Goal: Task Accomplishment & Management: Manage account settings

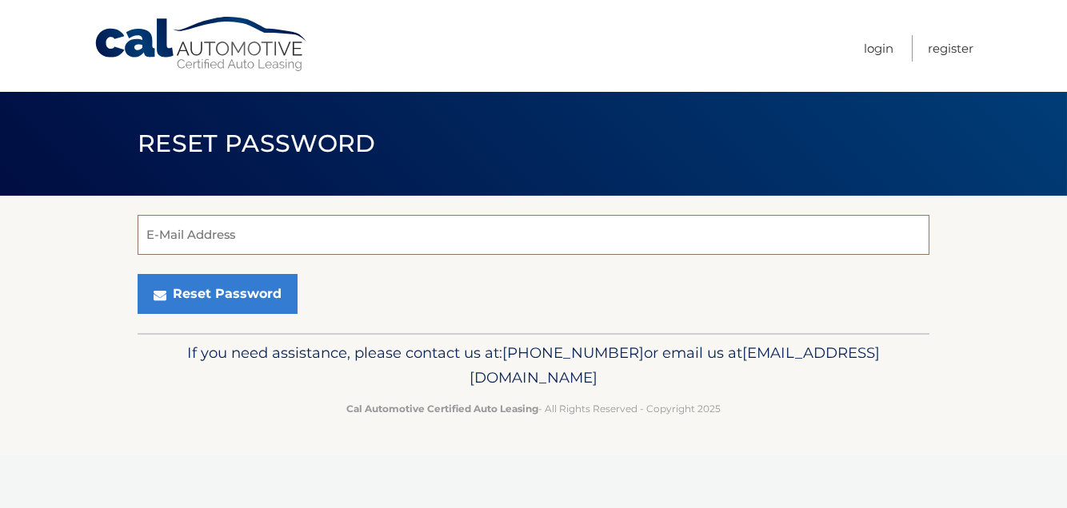
click at [259, 233] on input "E-Mail Address" at bounding box center [533, 235] width 791 height 40
type input "patberzanski@optonline.net"
click at [138, 274] on button "Reset Password" at bounding box center [218, 294] width 160 height 40
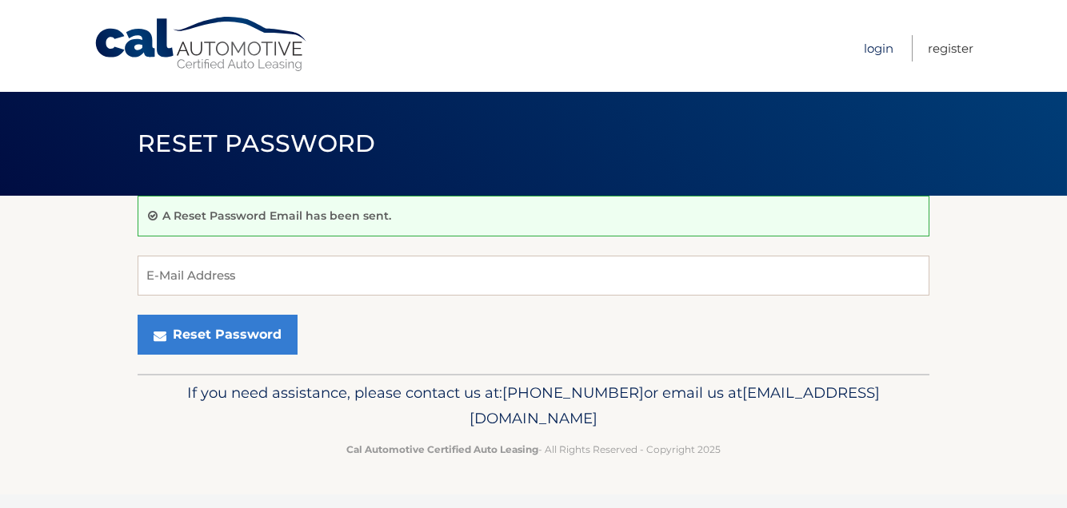
click at [887, 48] on link "Login" at bounding box center [878, 48] width 30 height 26
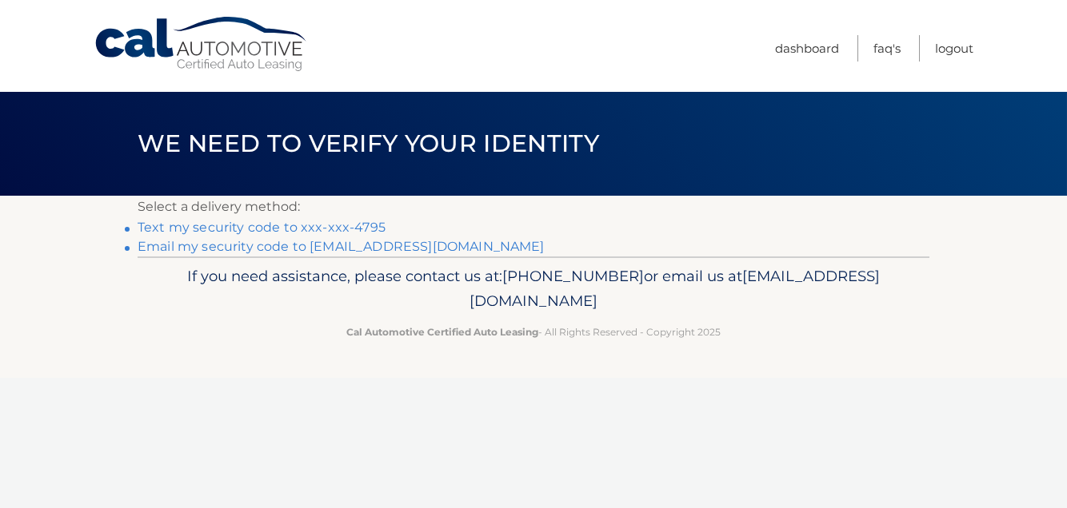
click at [282, 230] on link "Text my security code to xxx-xxx-4795" at bounding box center [262, 227] width 248 height 15
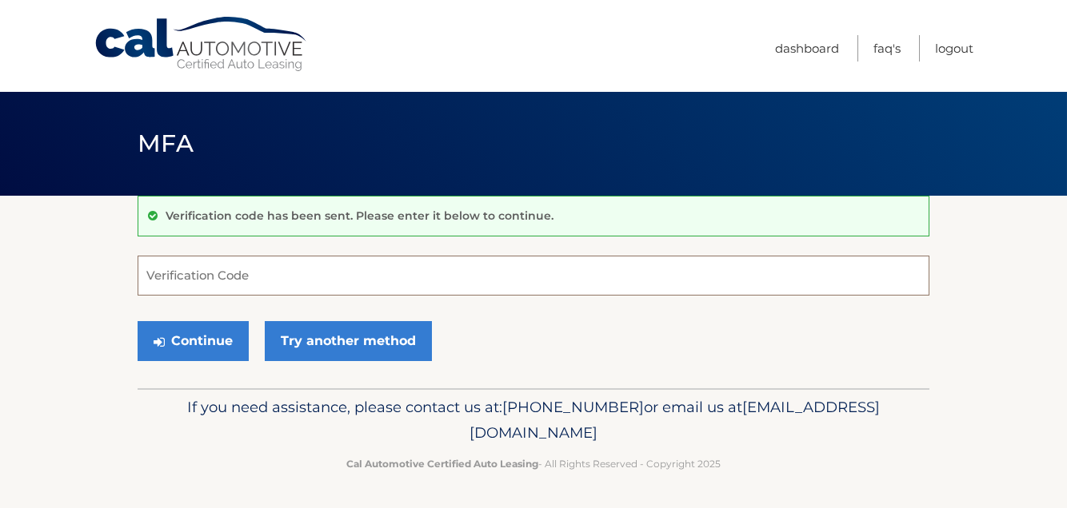
click at [256, 268] on input "Verification Code" at bounding box center [533, 276] width 791 height 40
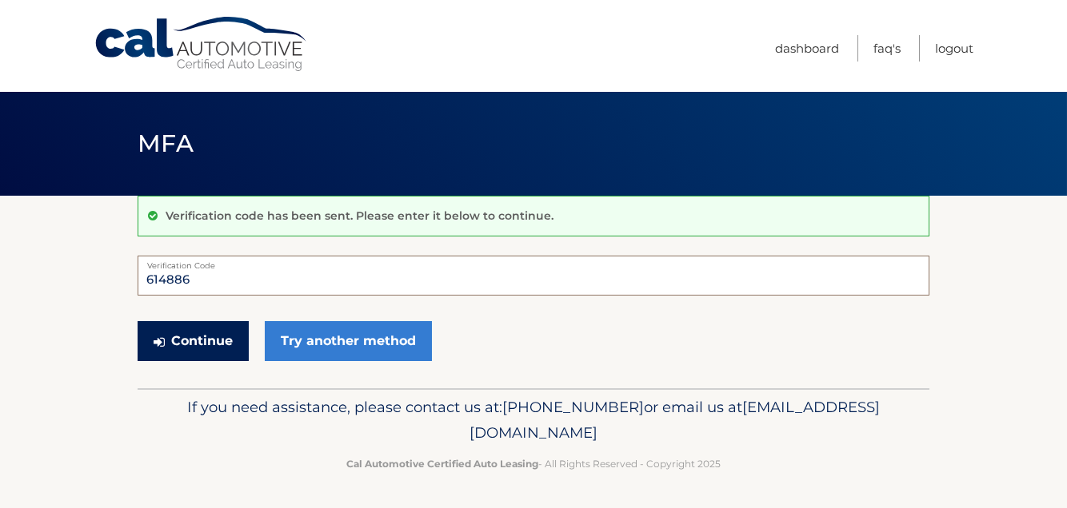
type input "614886"
click at [203, 335] on button "Continue" at bounding box center [193, 341] width 111 height 40
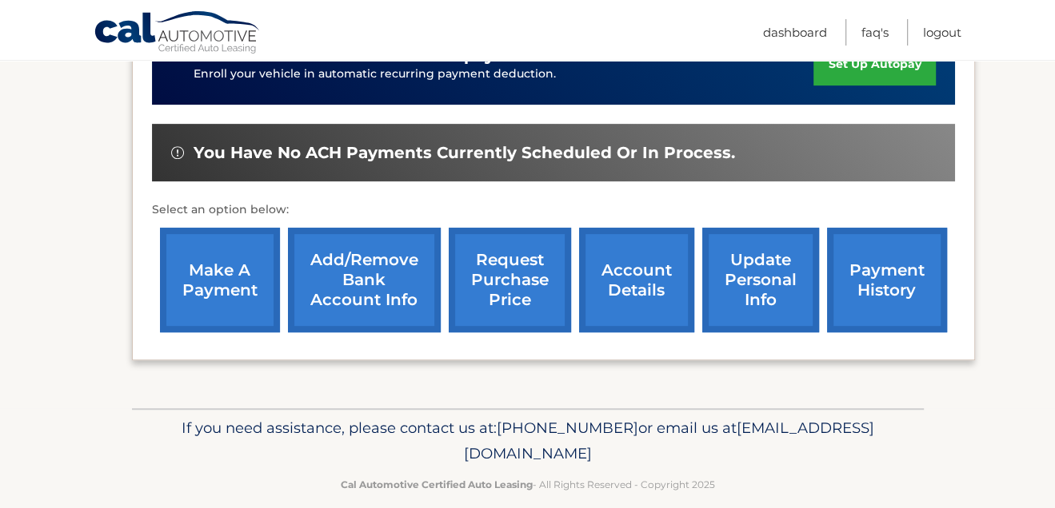
scroll to position [457, 0]
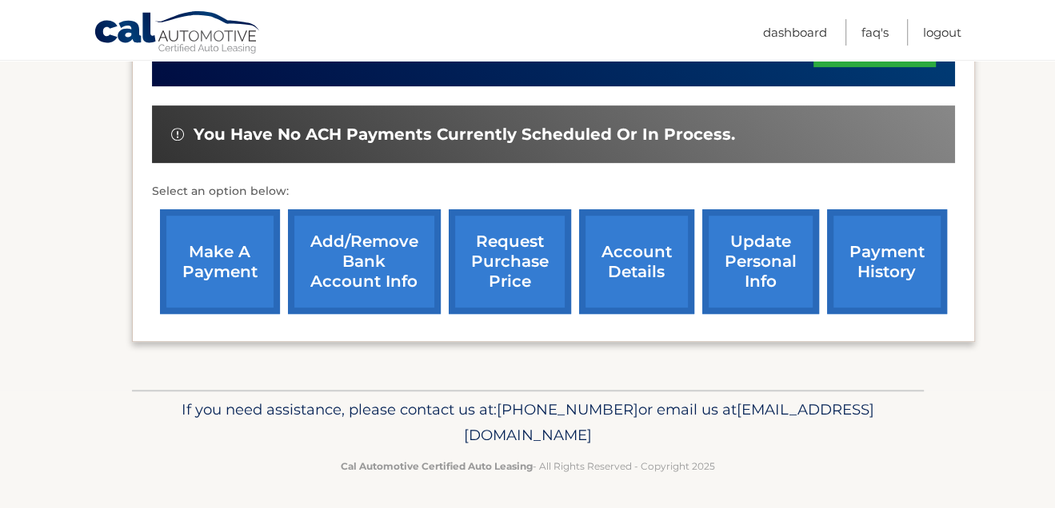
click at [229, 265] on link "make a payment" at bounding box center [220, 261] width 120 height 105
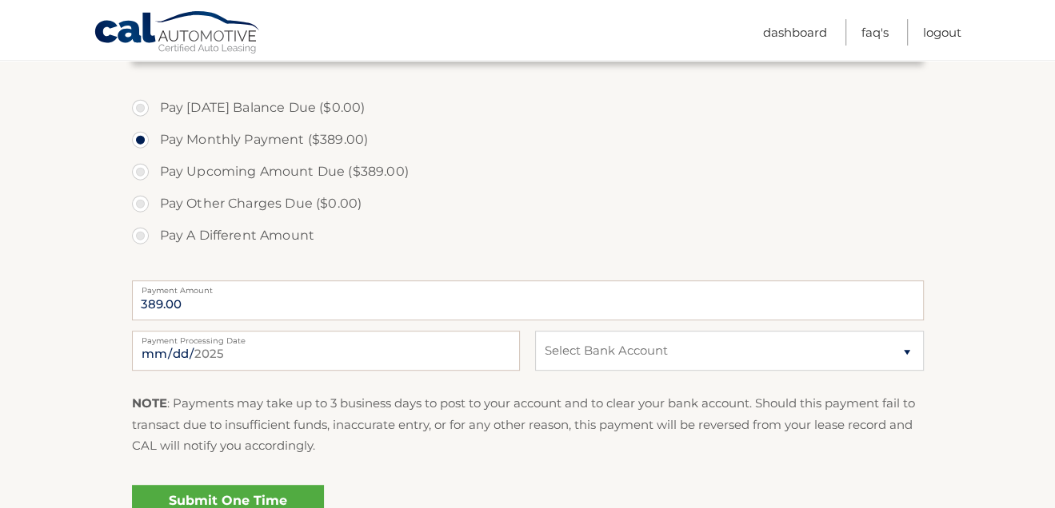
scroll to position [468, 0]
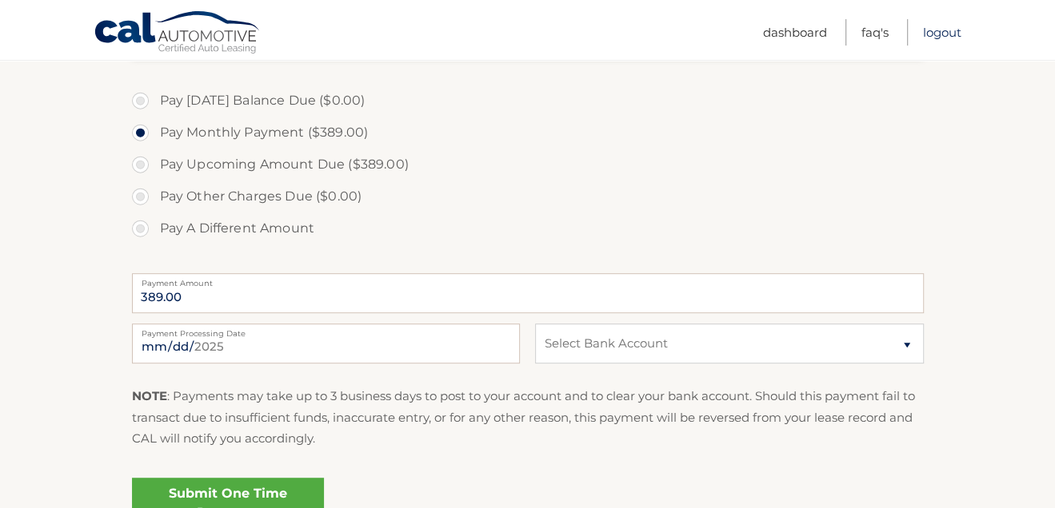
click at [947, 34] on link "Logout" at bounding box center [942, 32] width 38 height 26
